Goal: Obtain resource: Download file/media

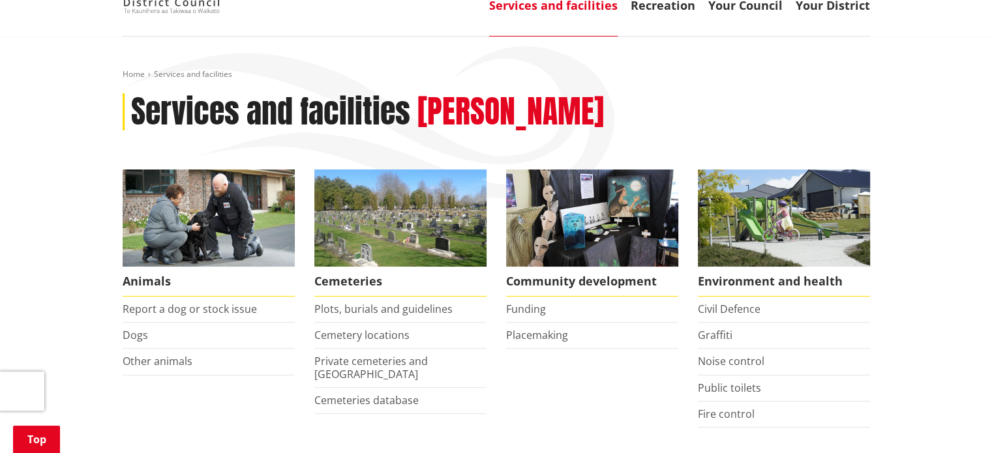
scroll to position [391, 0]
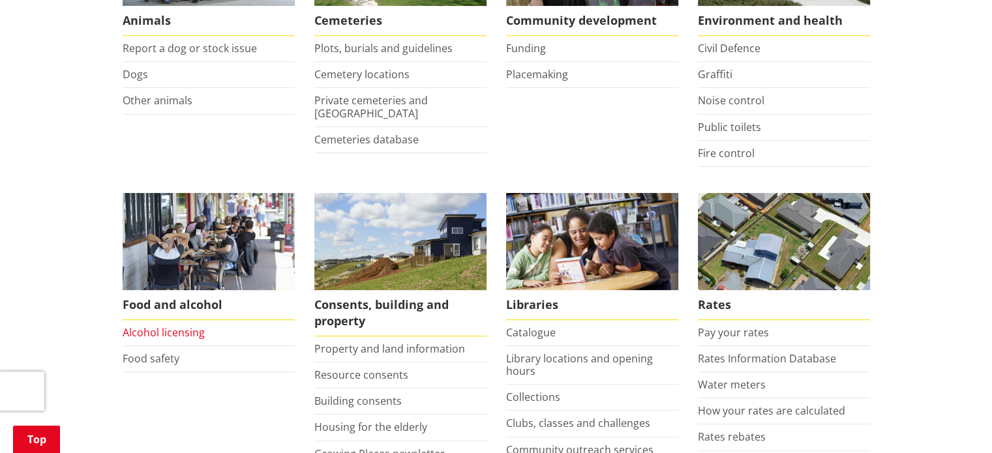
click at [196, 327] on link "Alcohol licensing" at bounding box center [164, 333] width 82 height 14
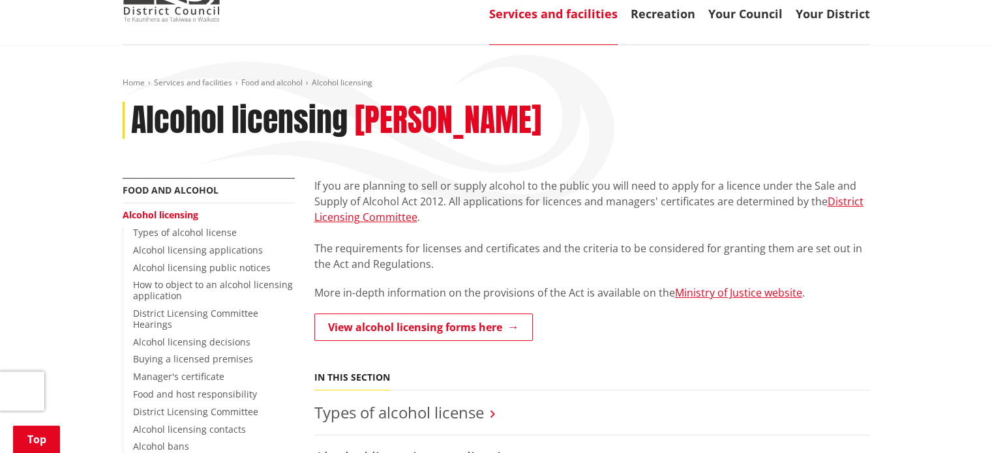
scroll to position [196, 0]
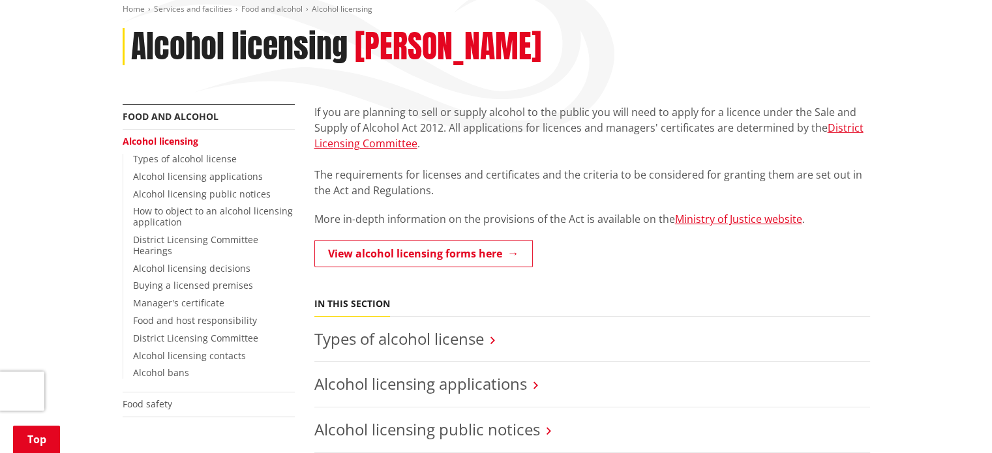
click at [454, 349] on li "Types of alcohol license" at bounding box center [592, 340] width 556 height 46
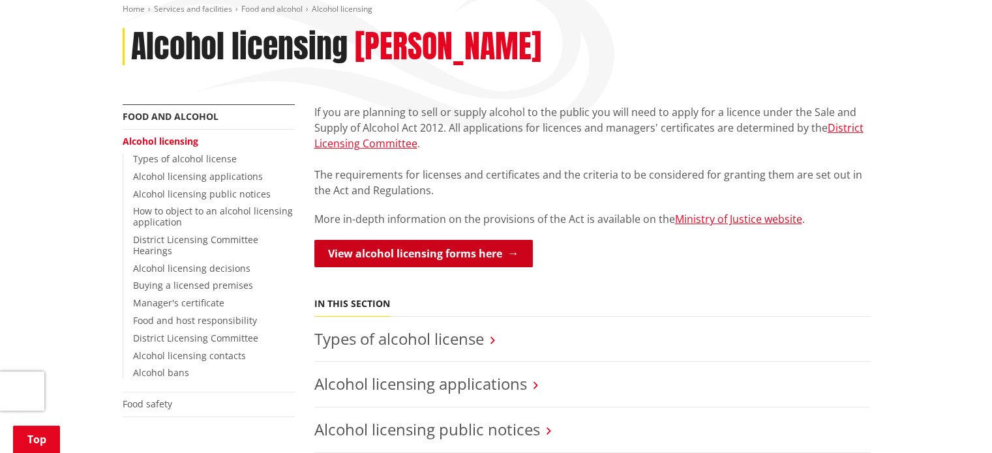
click at [462, 249] on link "View alcohol licensing forms here" at bounding box center [423, 253] width 219 height 27
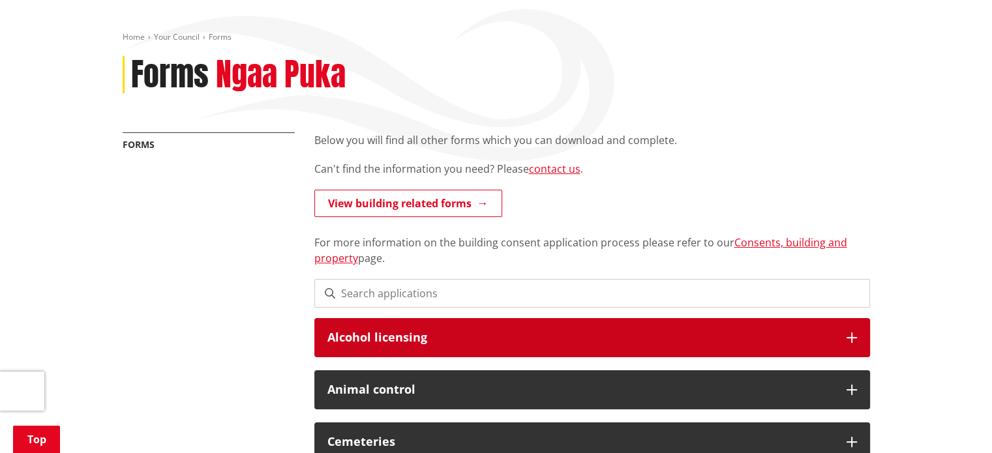
scroll to position [196, 0]
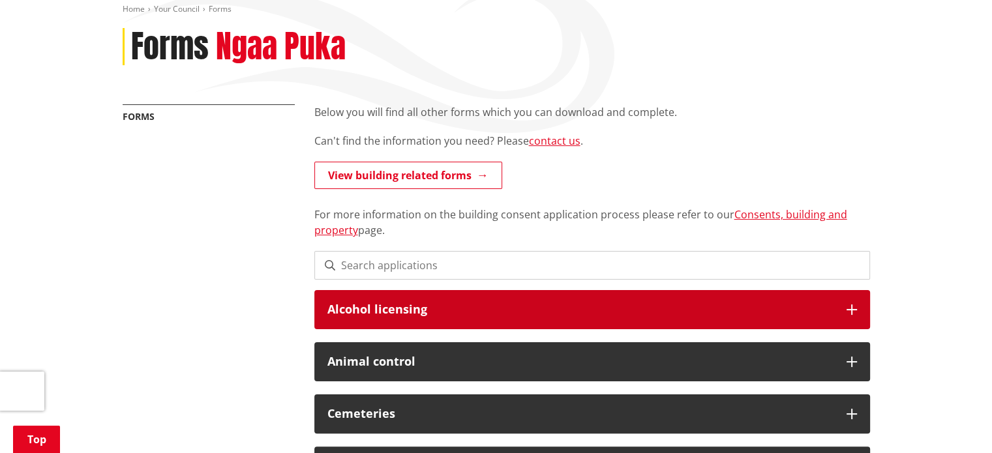
click at [419, 307] on h3 "Alcohol licensing" at bounding box center [580, 309] width 506 height 13
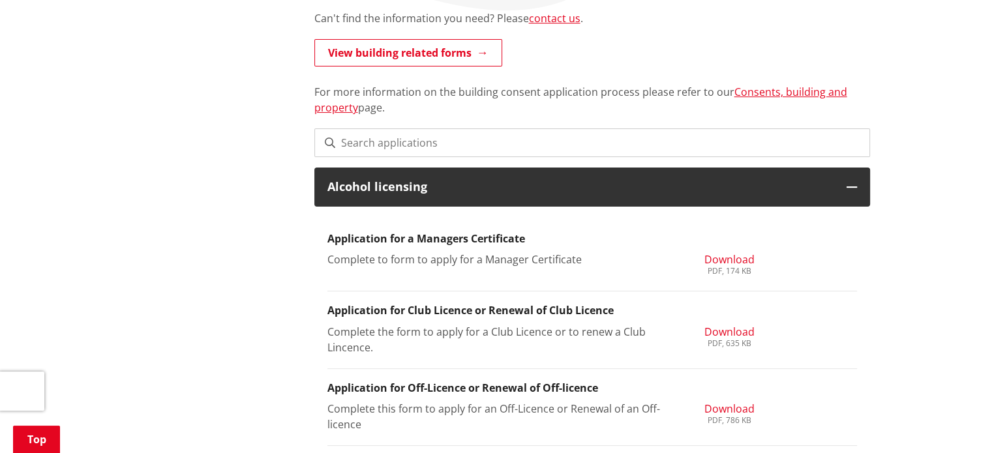
scroll to position [326, 0]
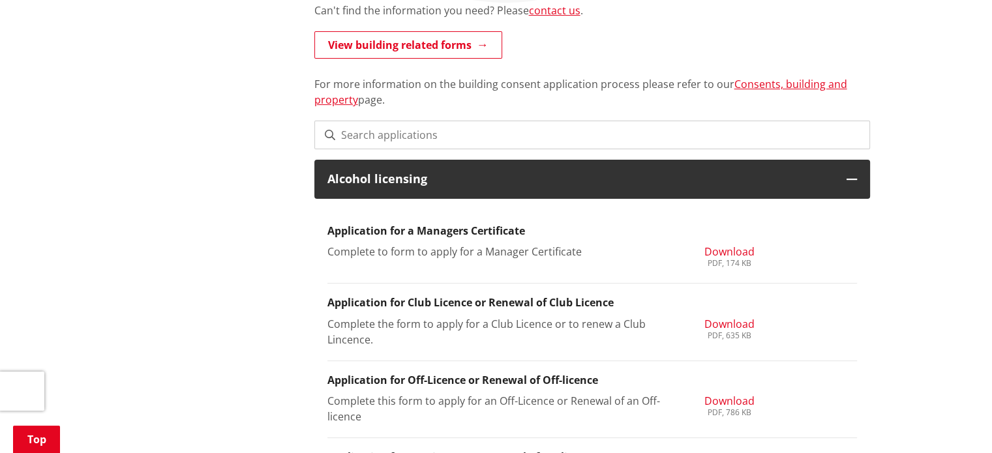
click at [733, 323] on span "Download" at bounding box center [729, 324] width 50 height 14
